Goal: Find contact information: Find contact information

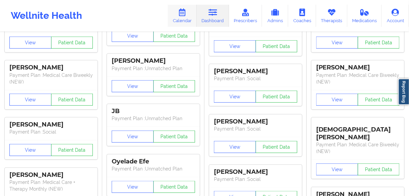
click at [181, 20] on link "Calendar" at bounding box center [182, 16] width 29 height 22
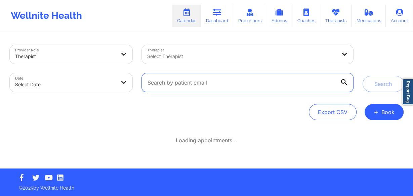
click at [174, 86] on input "text" at bounding box center [247, 82] width 211 height 19
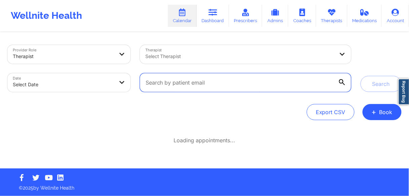
paste input "[PERSON_NAME]"
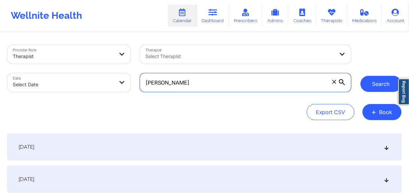
type input "[PERSON_NAME]"
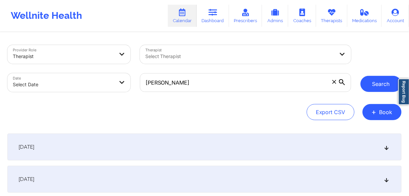
click at [375, 84] on button "Search" at bounding box center [380, 84] width 41 height 16
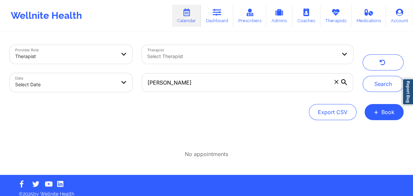
click at [82, 83] on body "Wellnite Health Calendar Dashboard Prescribers Admins Coaches Therapists Medica…" at bounding box center [206, 98] width 413 height 196
select select "2025-8"
select select "2025-9"
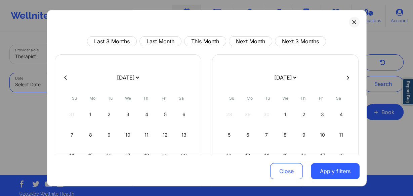
click at [66, 78] on icon at bounding box center [65, 77] width 3 height 5
select select "2025-7"
select select "2025-8"
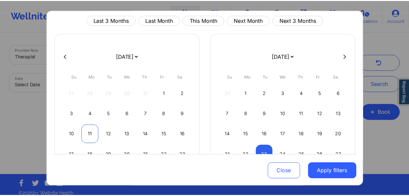
scroll to position [27, 0]
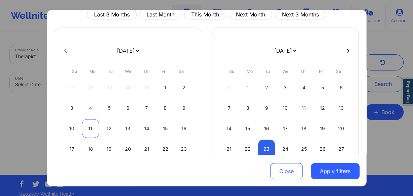
click at [85, 126] on div "11" at bounding box center [90, 128] width 17 height 19
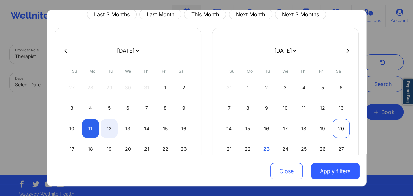
select select "2025-7"
select select "2025-8"
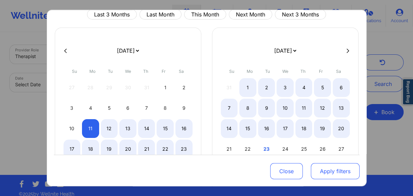
select select "2025-7"
select select "2025-8"
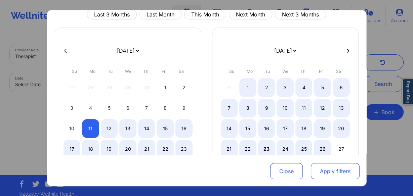
click at [329, 172] on button "Apply filters" at bounding box center [335, 171] width 49 height 16
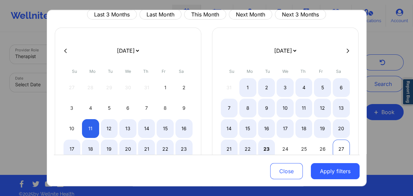
select select "2025-7"
select select "2025-8"
click at [333, 149] on div "27" at bounding box center [341, 149] width 17 height 19
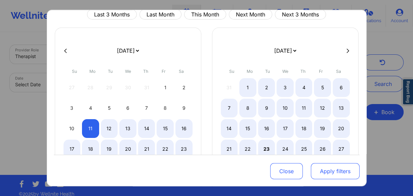
select select "2025-7"
select select "2025-8"
click at [327, 174] on button "Apply filters" at bounding box center [335, 171] width 49 height 16
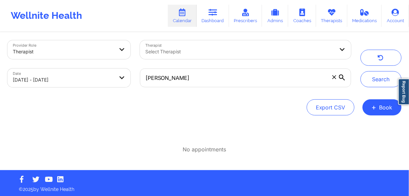
scroll to position [6, 0]
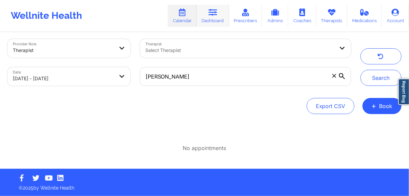
click at [207, 20] on link "Dashboard" at bounding box center [213, 16] width 32 height 22
click at [214, 22] on link "Dashboard" at bounding box center [213, 16] width 32 height 22
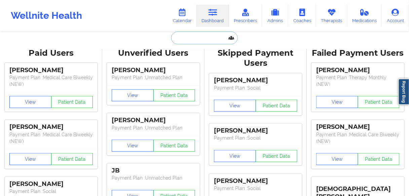
click at [196, 39] on input "text" at bounding box center [204, 38] width 67 height 13
paste input "[PERSON_NAME]"
type input "[PERSON_NAME]"
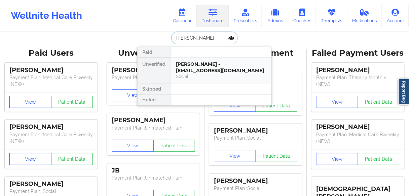
click at [198, 69] on div "[PERSON_NAME] - [EMAIL_ADDRESS][DOMAIN_NAME]" at bounding box center [221, 67] width 90 height 12
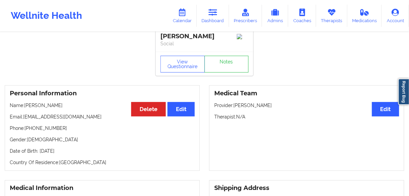
click at [43, 130] on p "Phone: [PHONE_NUMBER]" at bounding box center [102, 128] width 185 height 7
copy p "16783570030"
click at [64, 135] on div "Personal Information Edit Delete Name: [PERSON_NAME] Email: [EMAIL_ADDRESS][DOM…" at bounding box center [102, 128] width 195 height 86
drag, startPoint x: 59, startPoint y: 129, endPoint x: 49, endPoint y: 129, distance: 10.1
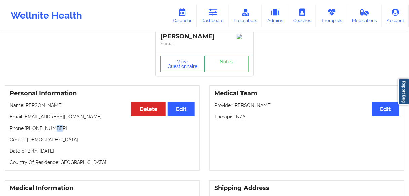
click at [49, 129] on p "Phone: [PHONE_NUMBER]" at bounding box center [102, 128] width 185 height 7
click at [81, 133] on div "Personal Information Edit Delete Name: [PERSON_NAME] Email: [EMAIL_ADDRESS][DOM…" at bounding box center [102, 128] width 195 height 86
drag, startPoint x: 71, startPoint y: 106, endPoint x: 92, endPoint y: 80, distance: 33.7
click at [25, 106] on p "Name: [PERSON_NAME]" at bounding box center [102, 105] width 185 height 7
copy p "[PERSON_NAME]"
